Goal: Browse casually

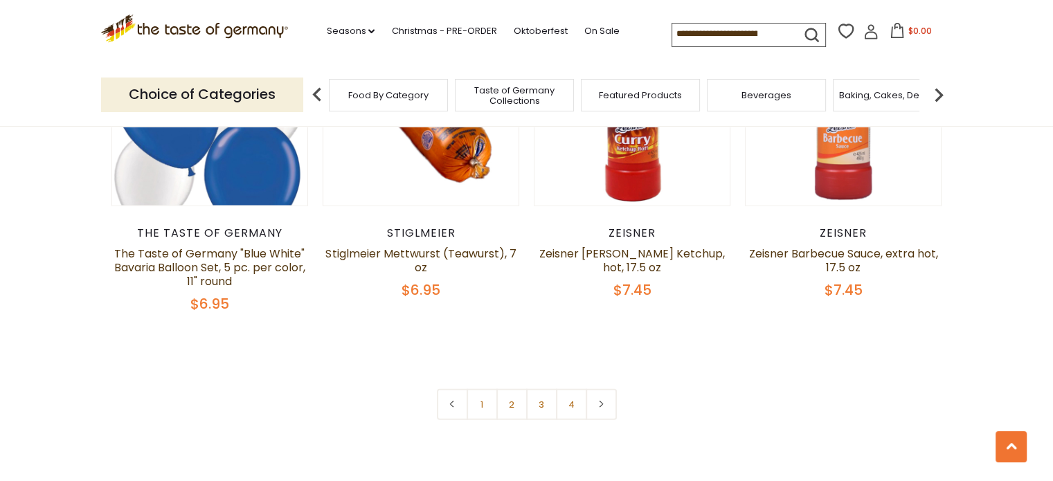
scroll to position [3291, 0]
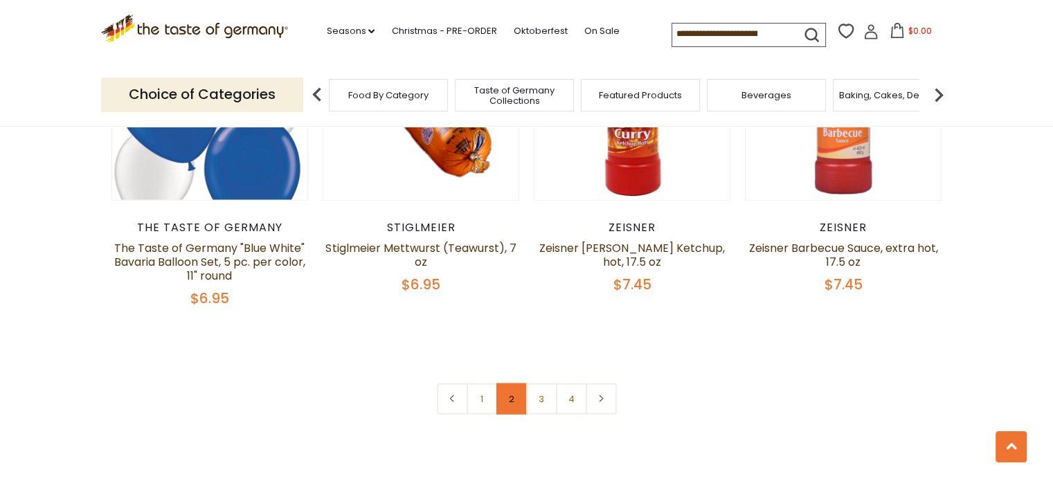
click at [509, 404] on link "2" at bounding box center [511, 398] width 31 height 31
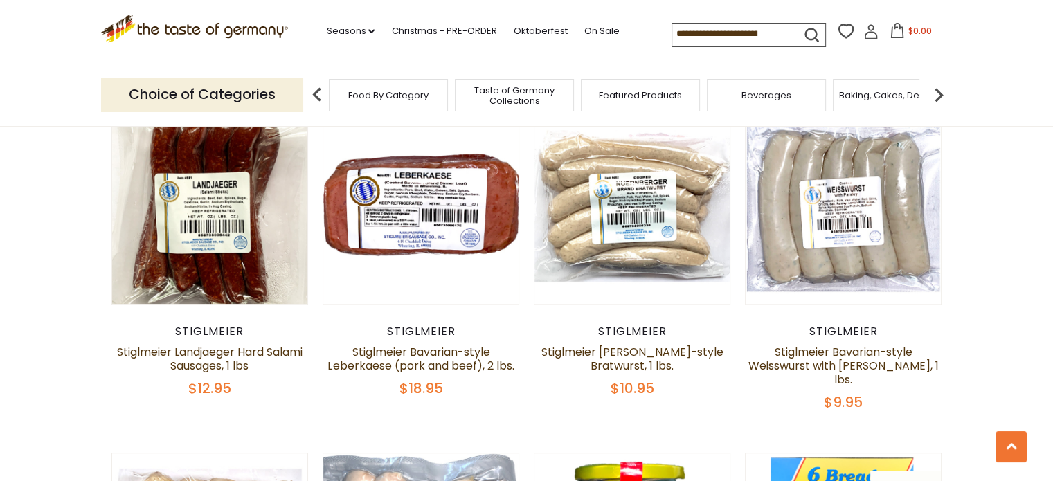
scroll to position [1473, 0]
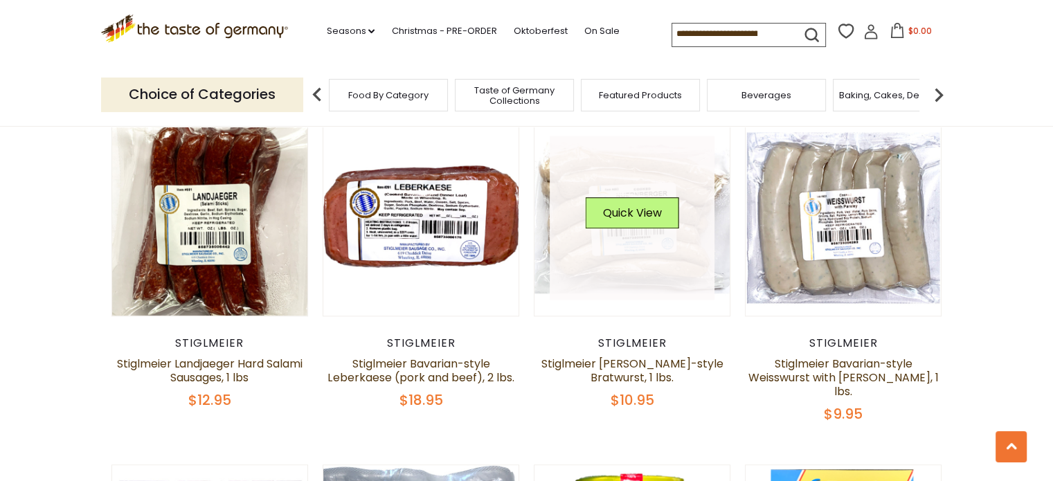
click at [626, 207] on div "Quick View" at bounding box center [632, 218] width 93 height 42
click at [640, 197] on button "Quick View" at bounding box center [632, 212] width 93 height 31
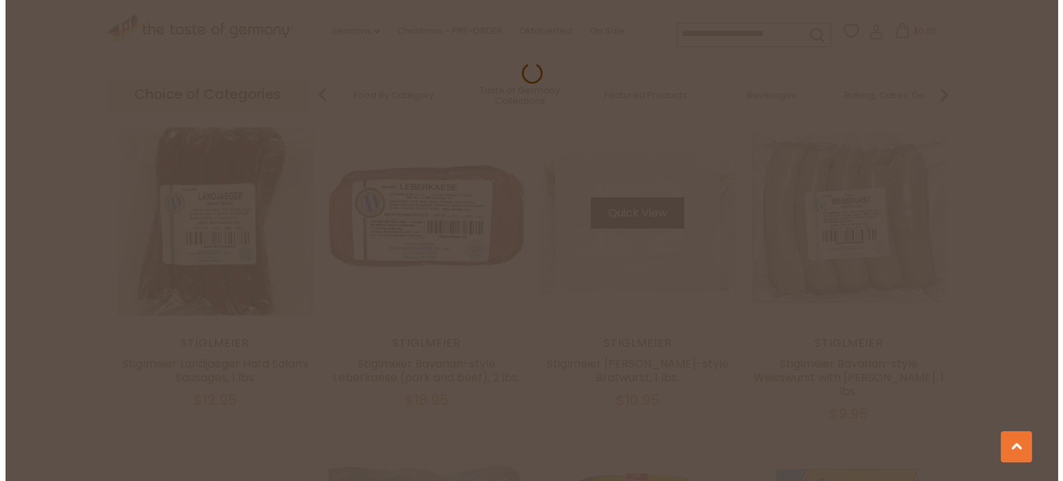
scroll to position [1476, 0]
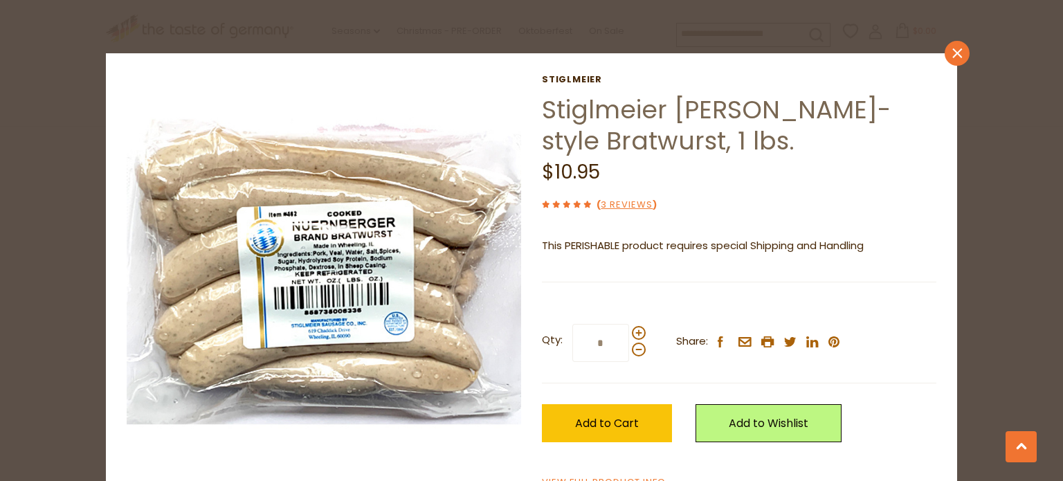
click at [952, 51] on icon "close" at bounding box center [957, 53] width 10 height 10
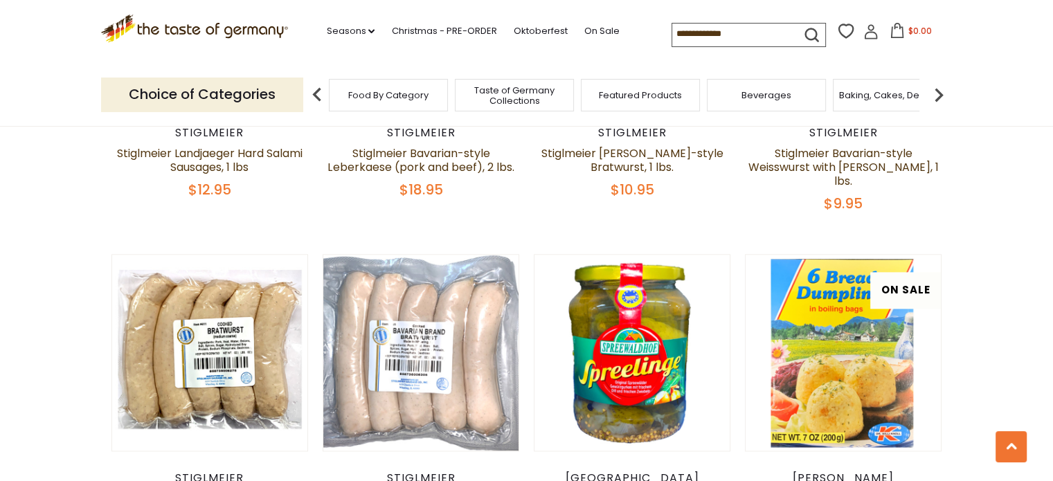
scroll to position [1747, 0]
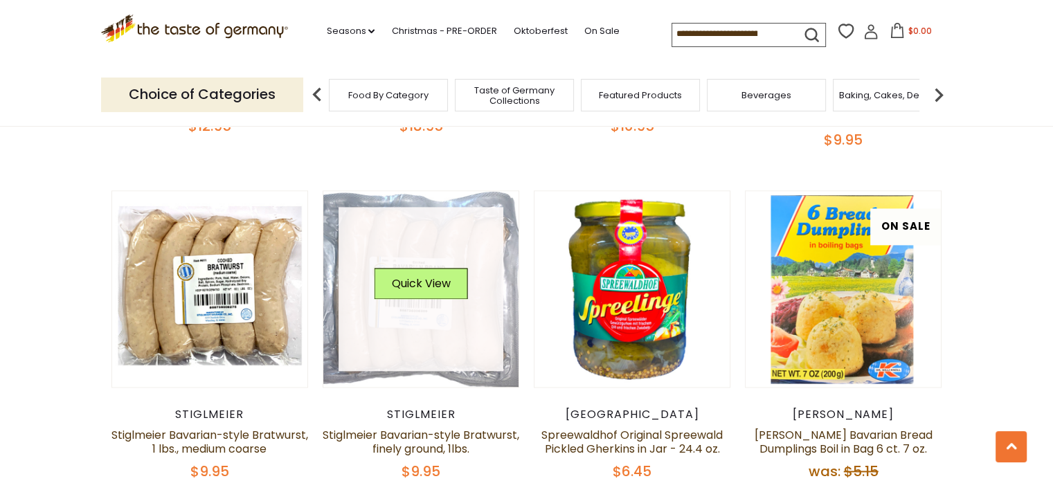
click at [435, 223] on link at bounding box center [420, 289] width 165 height 165
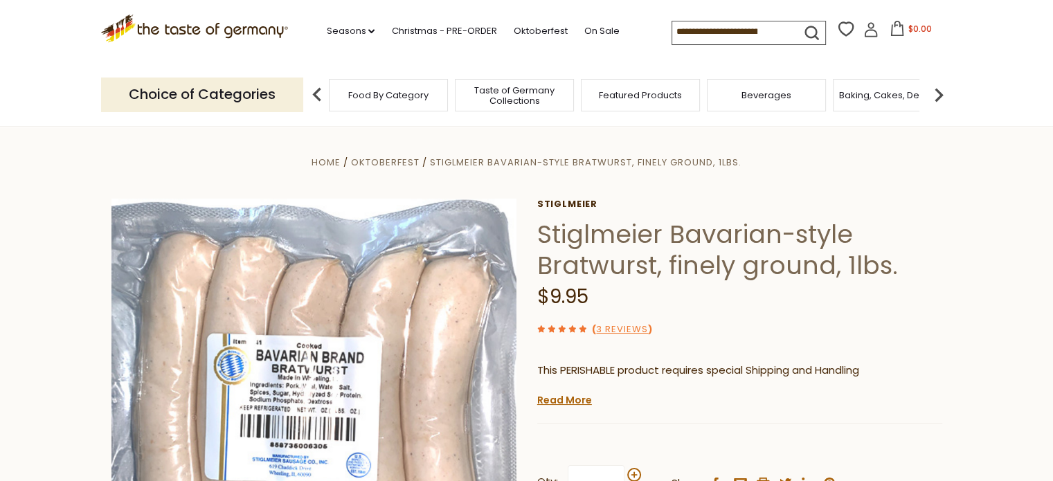
click at [988, 93] on header "Free Shipping Starts at $80.00. Varies by Region. Exclusions Apply. Click here …" at bounding box center [526, 63] width 1053 height 127
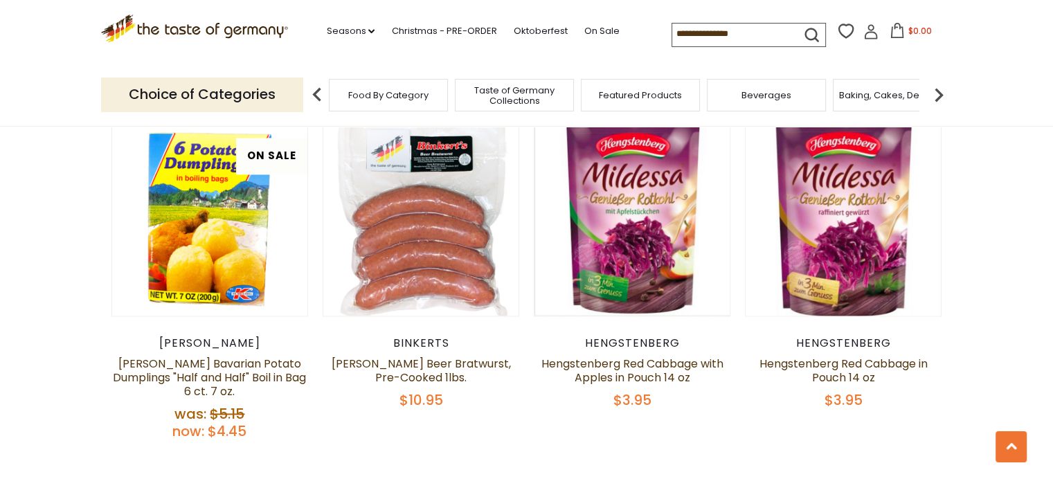
scroll to position [2137, 0]
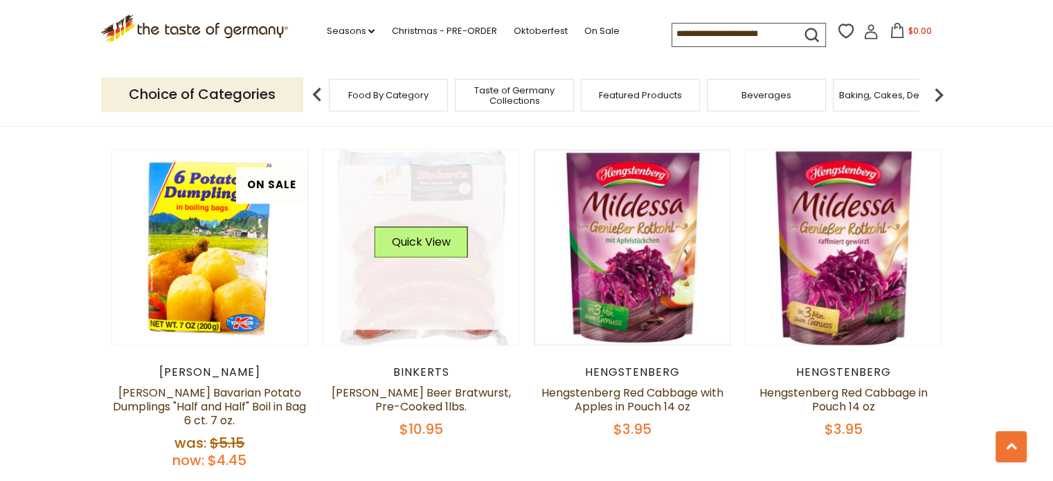
click at [388, 261] on link at bounding box center [420, 247] width 165 height 165
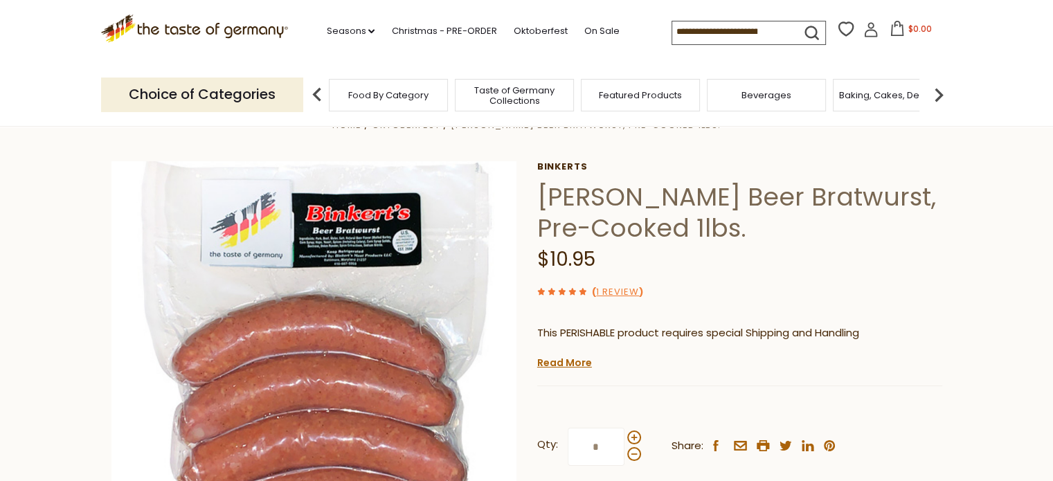
scroll to position [28, 0]
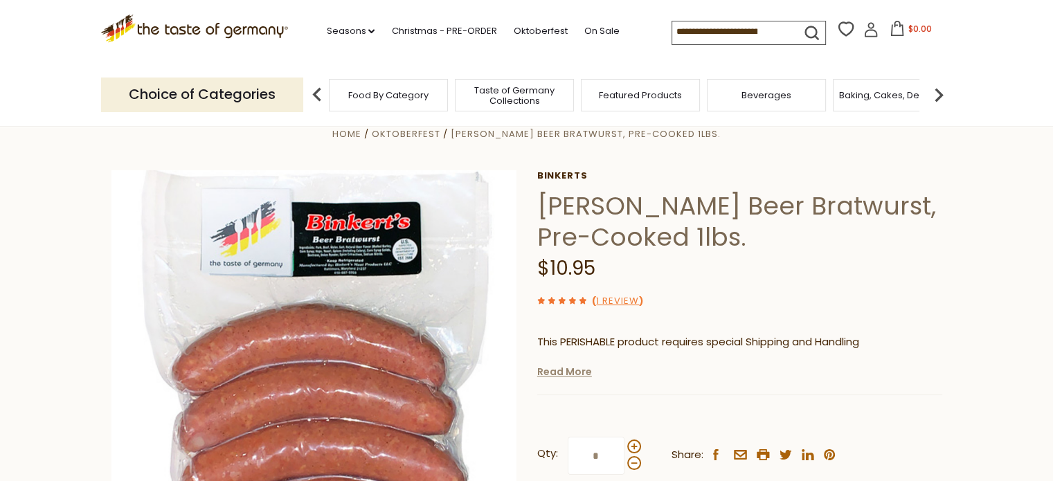
click at [568, 375] on link "Read More" at bounding box center [564, 372] width 55 height 14
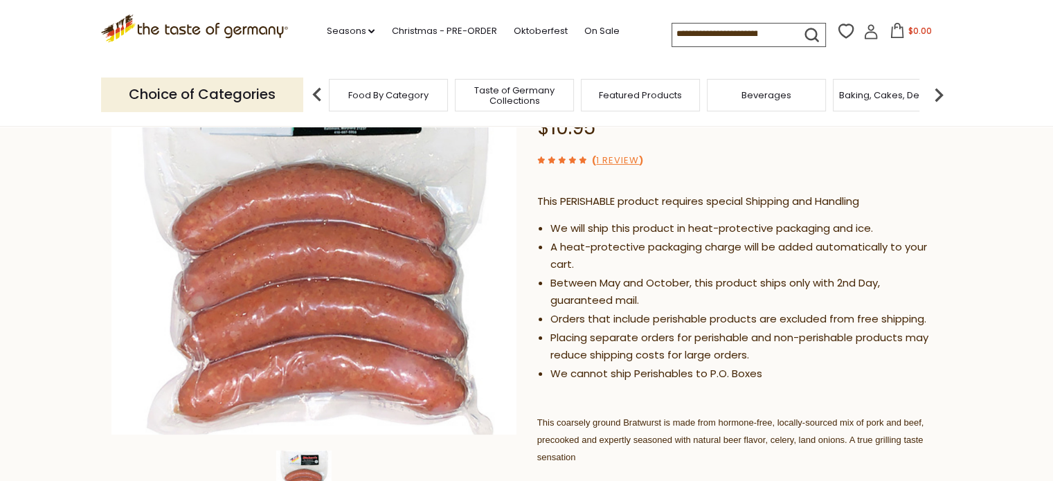
scroll to position [161, 0]
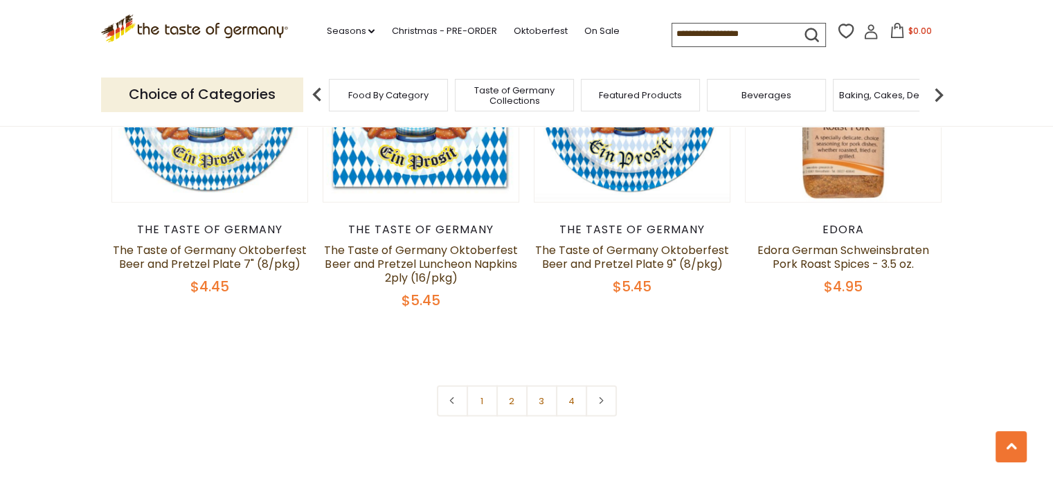
scroll to position [3374, 0]
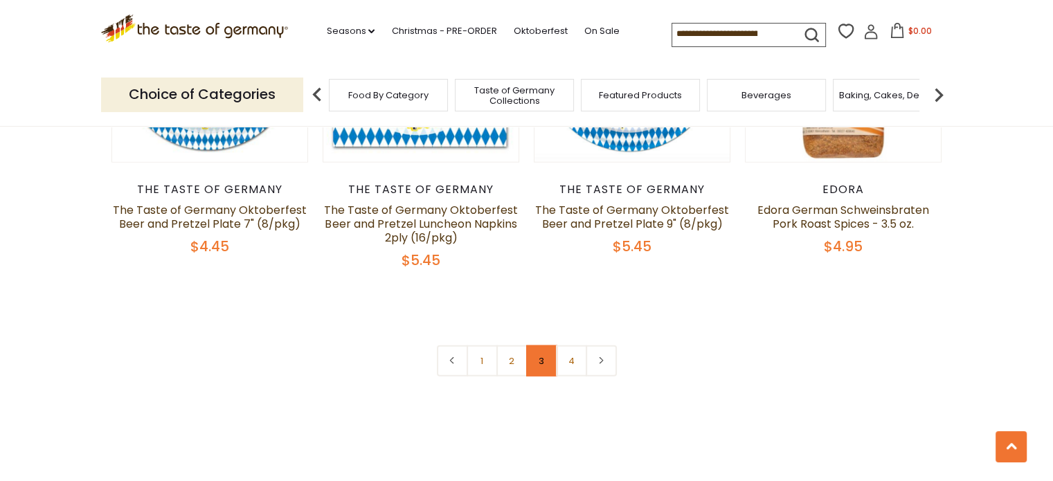
click at [543, 345] on link "3" at bounding box center [541, 360] width 31 height 31
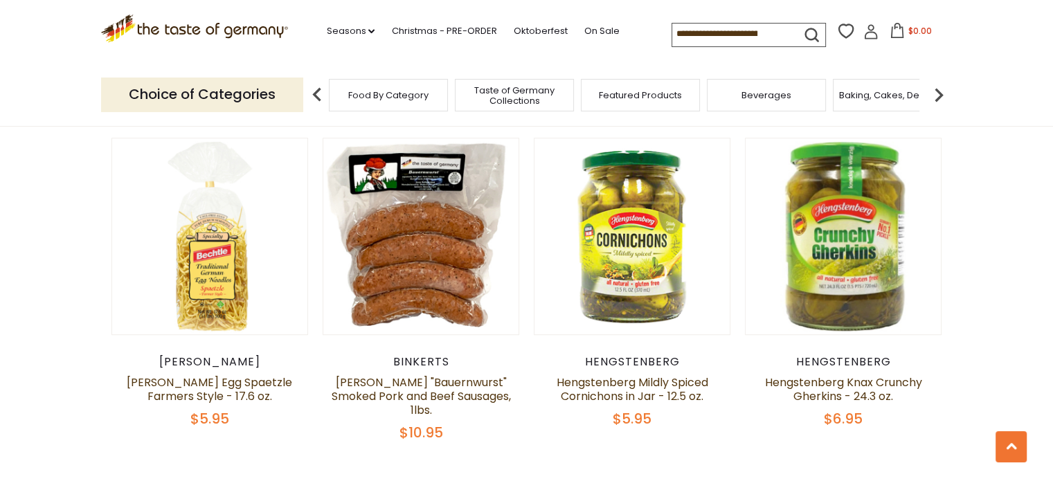
scroll to position [479, 0]
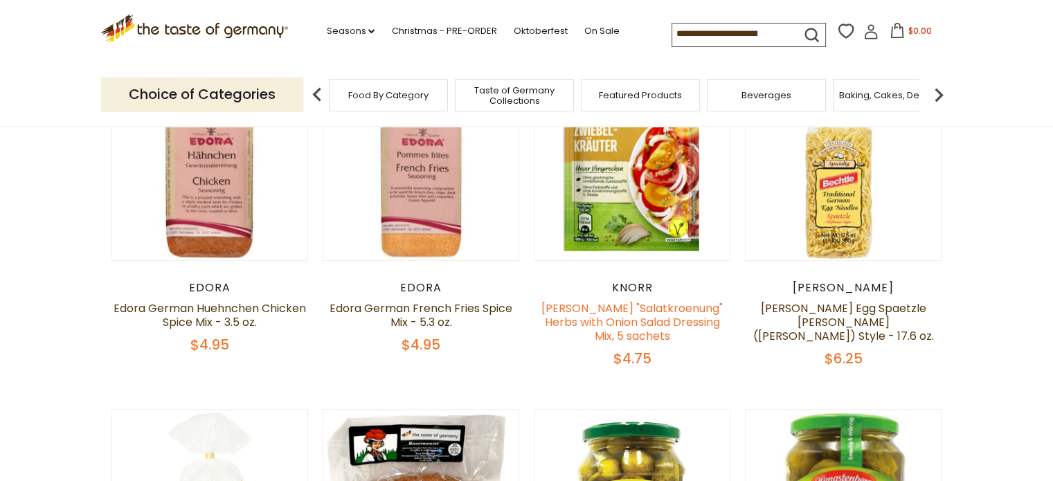
drag, startPoint x: 543, startPoint y: 322, endPoint x: 605, endPoint y: 312, distance: 63.0
click at [543, 322] on h5 "Knorr "Salatkroenung" Herbs with Onion Salad Dressing Mix, 5 sachets" at bounding box center [632, 323] width 197 height 42
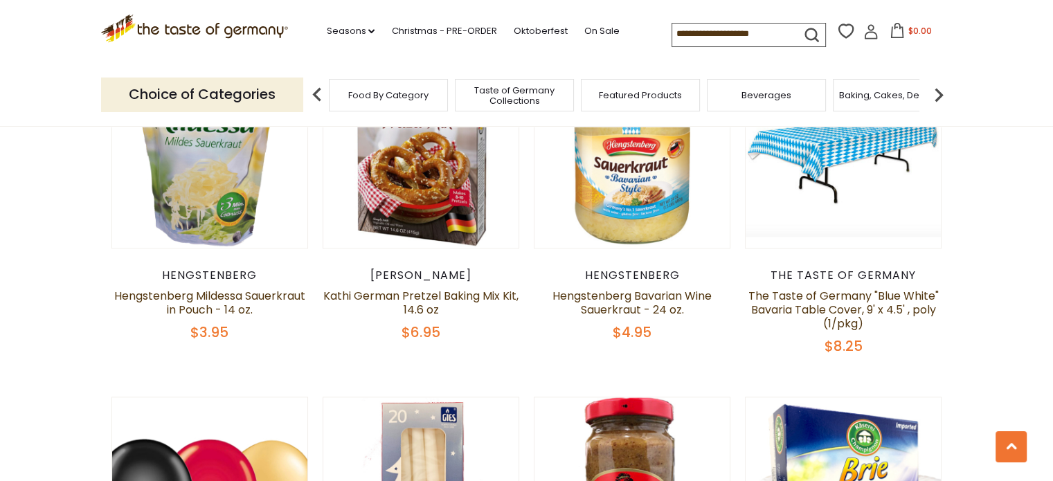
scroll to position [1838, 0]
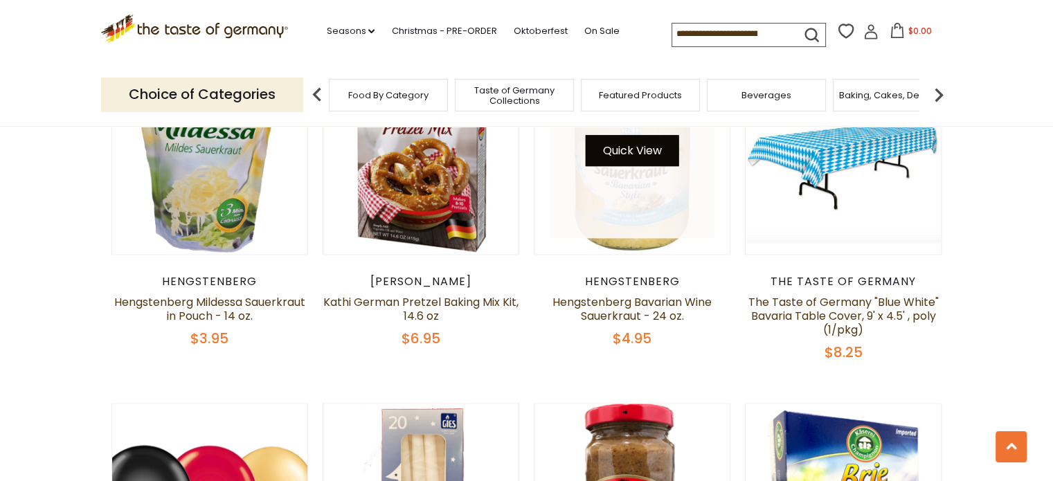
click at [642, 143] on button "Quick View" at bounding box center [632, 150] width 93 height 31
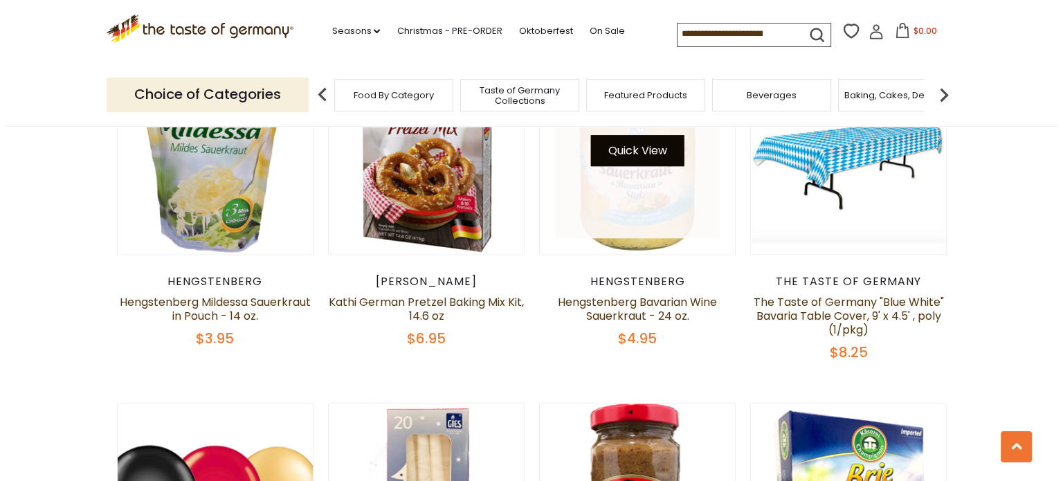
scroll to position [1841, 0]
